Goal: Information Seeking & Learning: Understand process/instructions

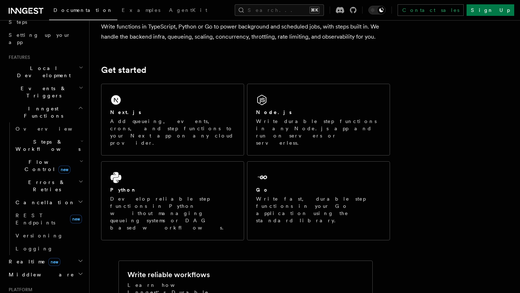
scroll to position [115, 0]
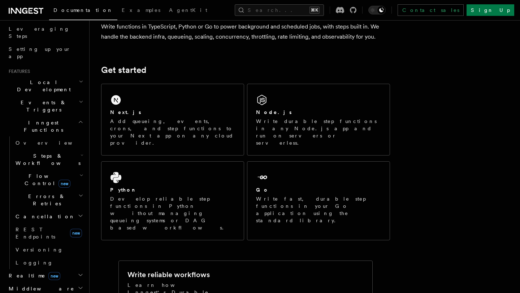
click at [54, 116] on h2 "Inngest Functions" at bounding box center [45, 126] width 79 height 20
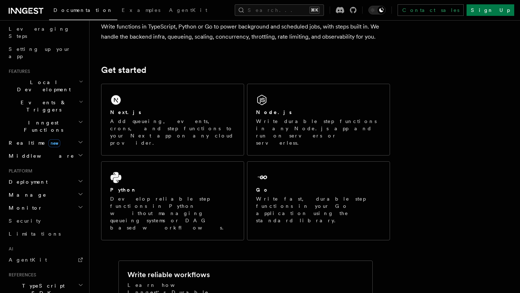
scroll to position [0, 0]
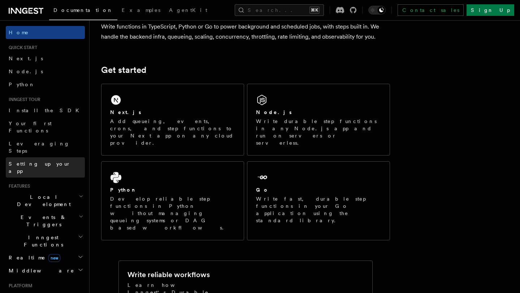
click at [63, 157] on link "Setting up your app" at bounding box center [45, 167] width 79 height 20
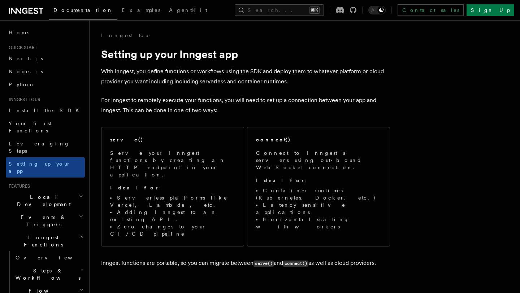
click at [65, 190] on h2 "Local Development" at bounding box center [45, 200] width 79 height 20
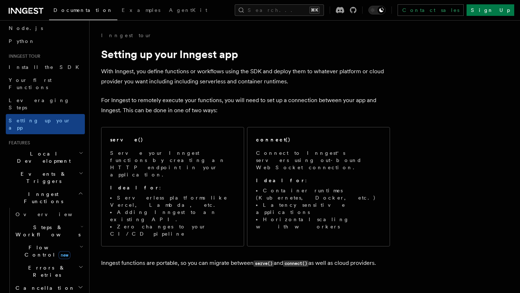
scroll to position [43, 0]
click at [56, 188] on h2 "Inngest Functions" at bounding box center [45, 198] width 79 height 20
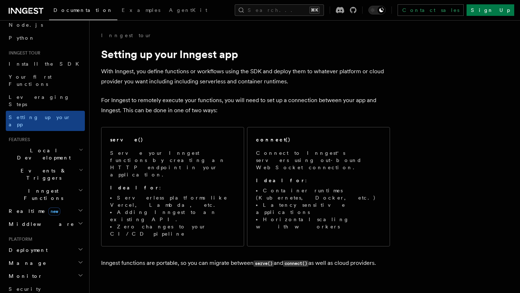
scroll to position [47, 0]
click at [59, 184] on h2 "Inngest Functions" at bounding box center [45, 194] width 79 height 20
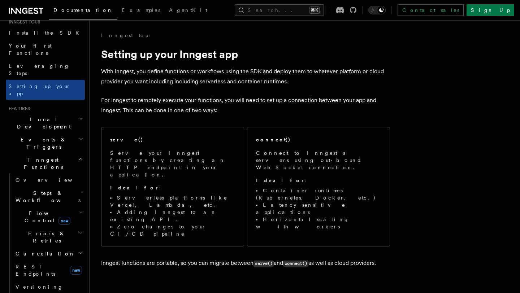
scroll to position [79, 0]
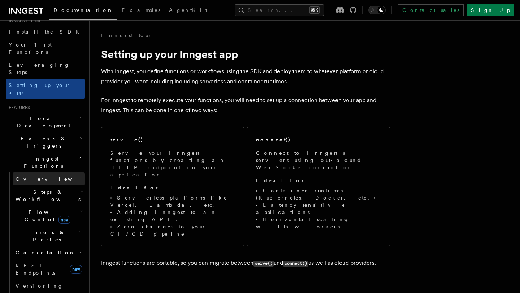
click at [43, 172] on link "Overview" at bounding box center [49, 178] width 72 height 13
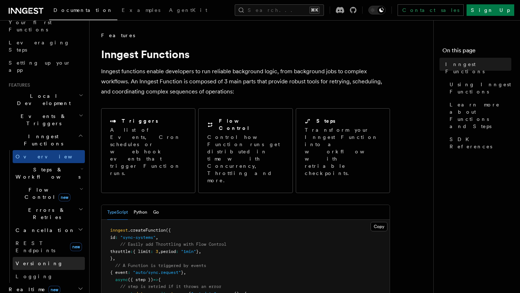
scroll to position [102, 0]
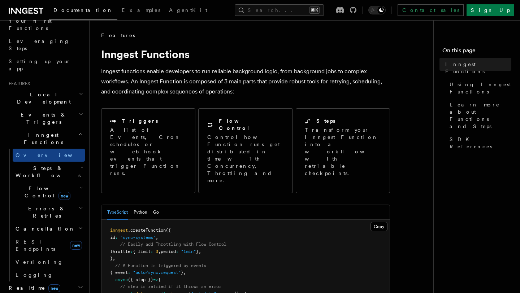
click at [69, 162] on h2 "Steps & Workflows" at bounding box center [49, 172] width 72 height 20
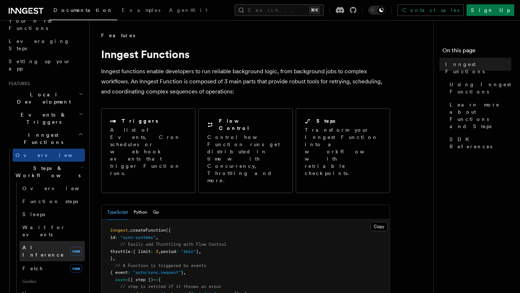
scroll to position [111, 0]
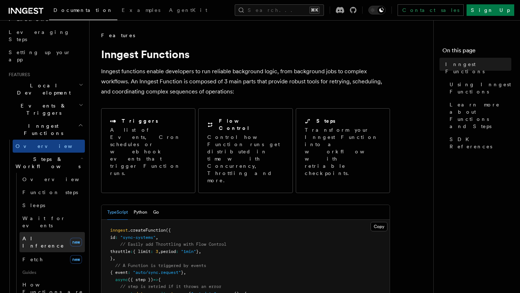
click at [54, 232] on link "AI Inference new" at bounding box center [51, 242] width 65 height 20
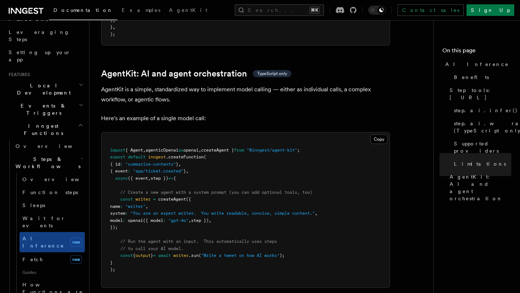
scroll to position [2082, 0]
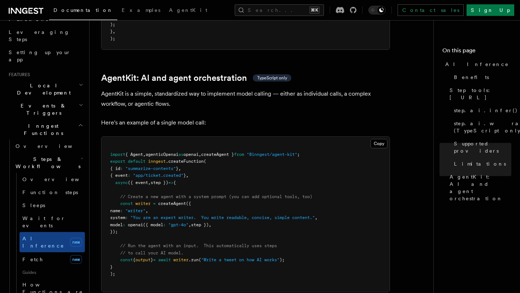
click at [234, 152] on span "createAgent }" at bounding box center [217, 154] width 33 height 5
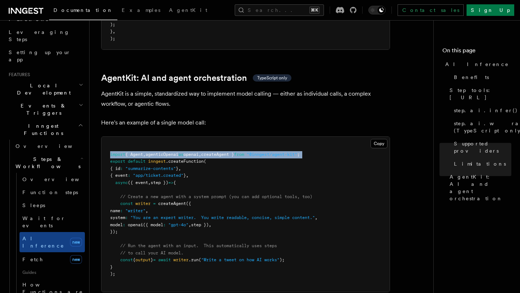
click at [234, 152] on span "createAgent }" at bounding box center [217, 154] width 33 height 5
copy code "import { Agent , agenticOpenai as openai , createAgent } from "@inngest/agent-k…"
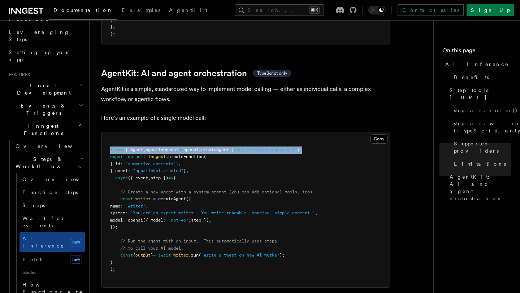
scroll to position [2088, 0]
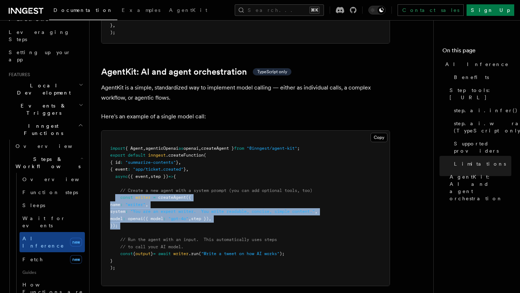
drag, startPoint x: 116, startPoint y: 167, endPoint x: 152, endPoint y: 202, distance: 50.3
click at [152, 202] on pre "import { Agent , agenticOpenai as openai , createAgent } from "@inngest/agent-k…" at bounding box center [245, 208] width 288 height 155
copy code "const writer = createAgent ({ name : "writer" , system : "You are an expert wri…"
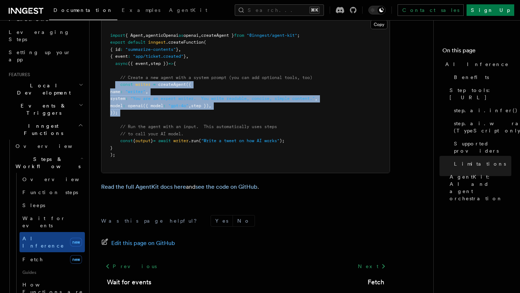
scroll to position [2213, 0]
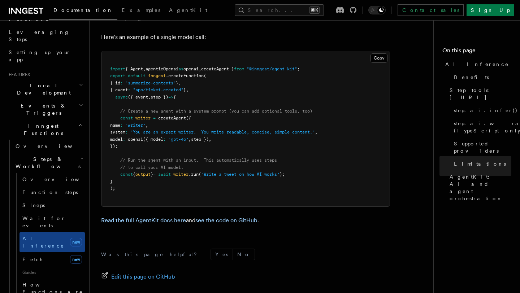
click at [196, 147] on pre "import { Agent , agenticOpenai as openai , createAgent } from "@inngest/agent-k…" at bounding box center [245, 128] width 288 height 155
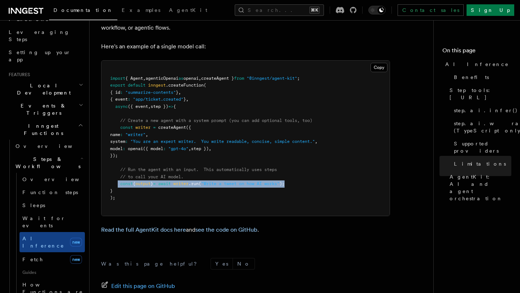
drag, startPoint x: 118, startPoint y: 153, endPoint x: 309, endPoint y: 151, distance: 190.9
click at [309, 151] on pre "import { Agent , agenticOpenai as openai , createAgent } from "@inngest/agent-k…" at bounding box center [245, 138] width 288 height 155
copy span "const { output } = await writer .run ( "Write a tweet on how AI works" );"
